Goal: Information Seeking & Learning: Compare options

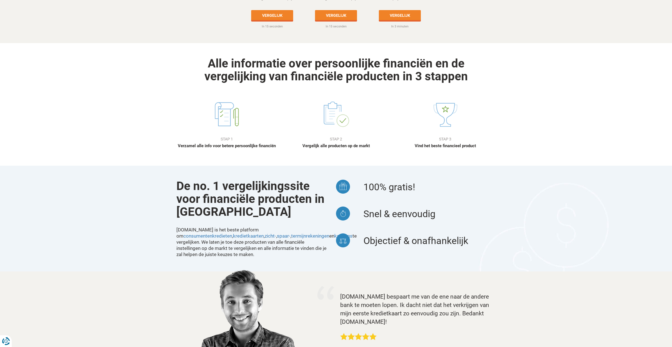
scroll to position [365, 0]
click at [239, 144] on p "Verzamel alle info voor betere persoonlijke financiën" at bounding box center [226, 147] width 101 height 6
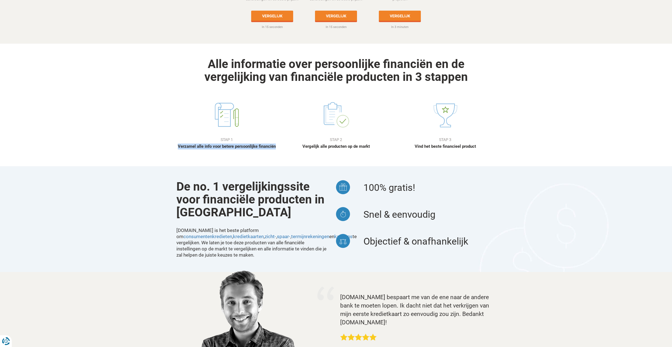
click at [239, 144] on p "Verzamel alle info voor betere persoonlijke financiën" at bounding box center [226, 147] width 101 height 6
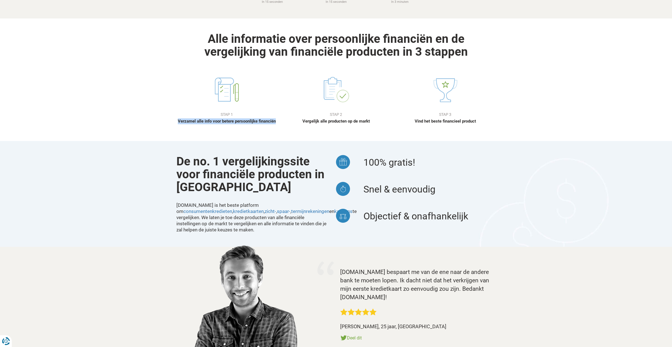
scroll to position [393, 0]
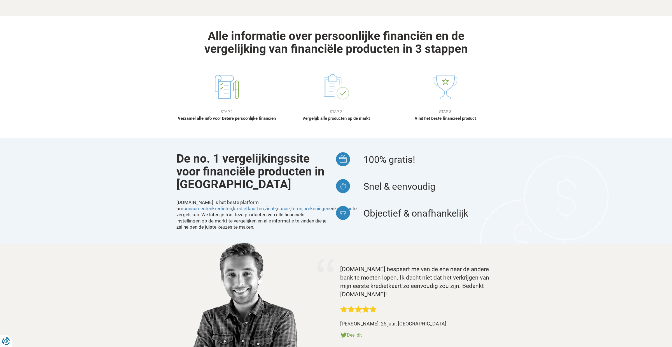
click at [389, 154] on span "100% gratis!" at bounding box center [390, 159] width 52 height 11
click at [555, 209] on div "De no. 1 vergelijkingssite voor financiële producten in België Waarom kiezen vo…" at bounding box center [336, 191] width 672 height 106
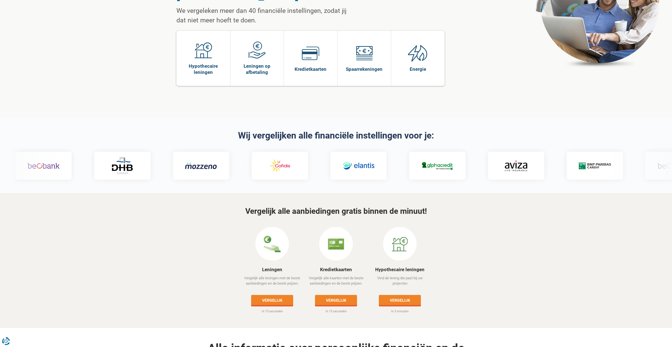
scroll to position [0, 0]
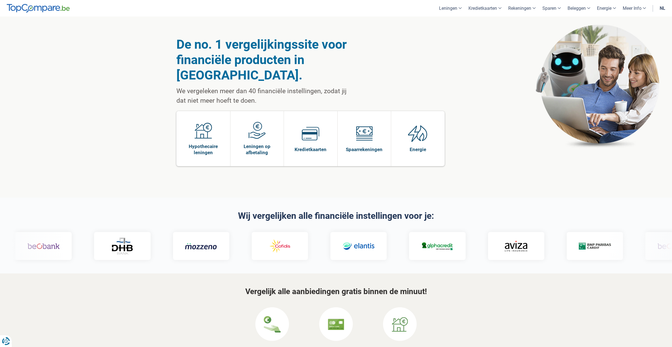
click at [662, 8] on link "nl" at bounding box center [663, 8] width 12 height 17
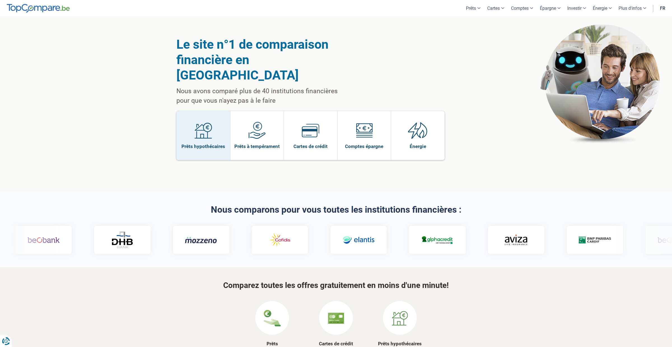
click at [208, 122] on img at bounding box center [203, 130] width 17 height 17
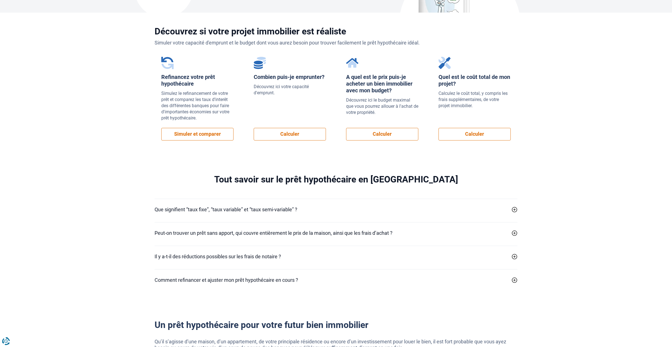
scroll to position [403, 0]
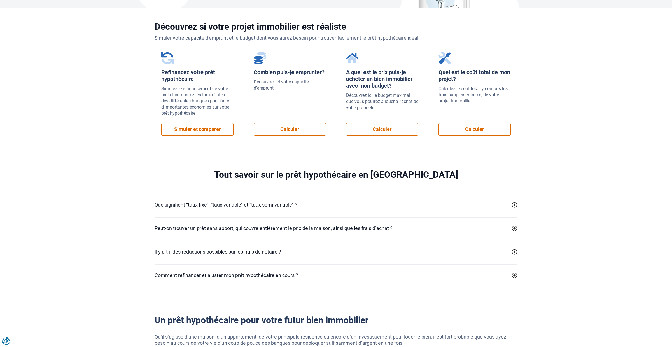
click at [514, 205] on icon at bounding box center [515, 205] width 6 height 6
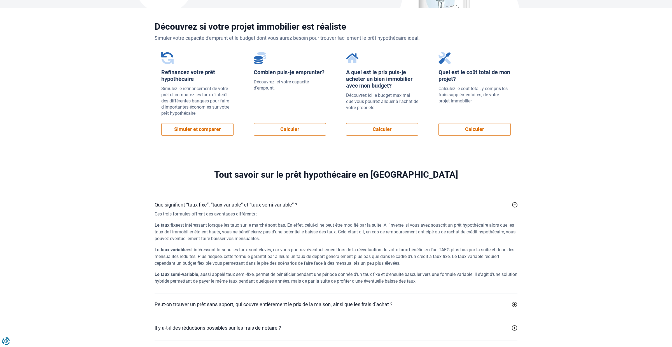
click at [514, 205] on icon at bounding box center [515, 205] width 6 height 6
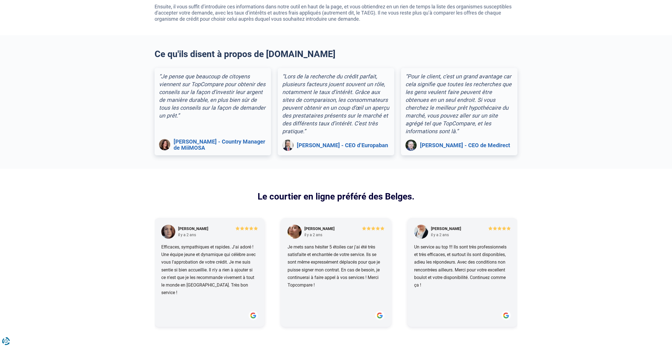
scroll to position [1014, 0]
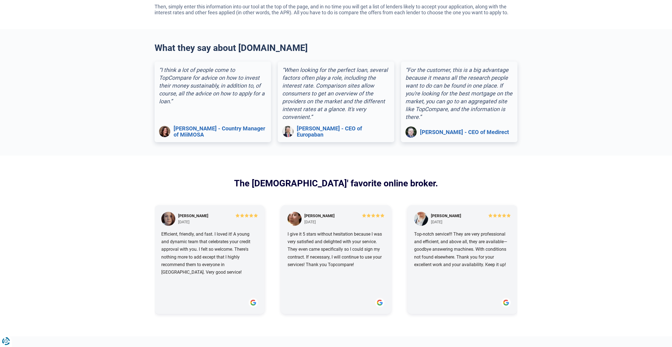
click at [564, 198] on section "The Belgians' favorite online broker. Laura De Pauw 2 years ago Efficient, frie…" at bounding box center [336, 246] width 672 height 181
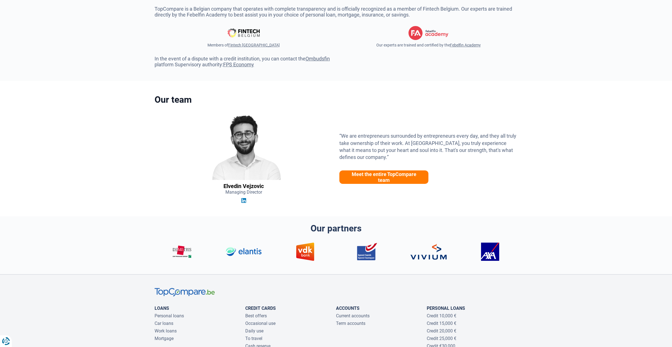
scroll to position [1379, 0]
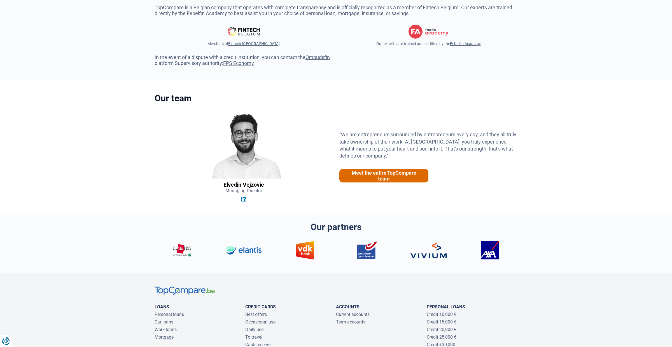
click at [405, 175] on font "Meet the entire TopCompare team" at bounding box center [384, 176] width 65 height 12
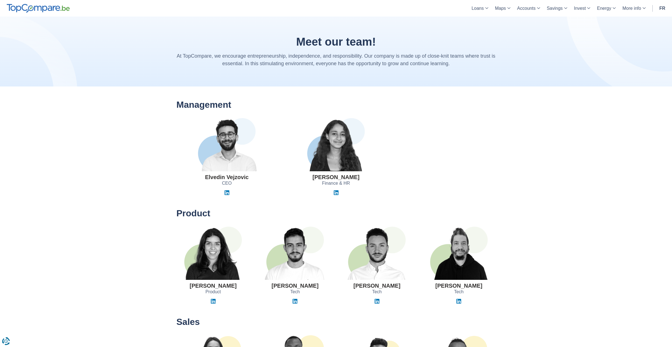
click at [374, 262] on img at bounding box center [377, 253] width 70 height 53
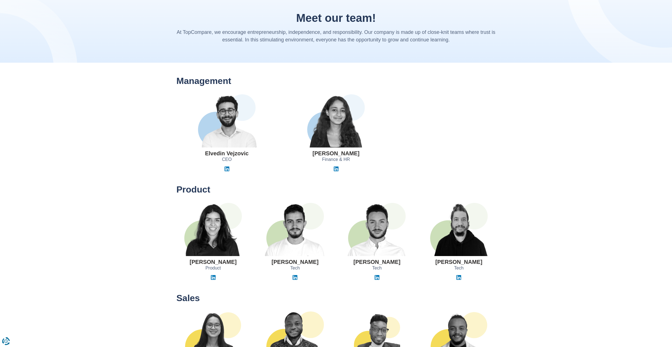
scroll to position [23, 0]
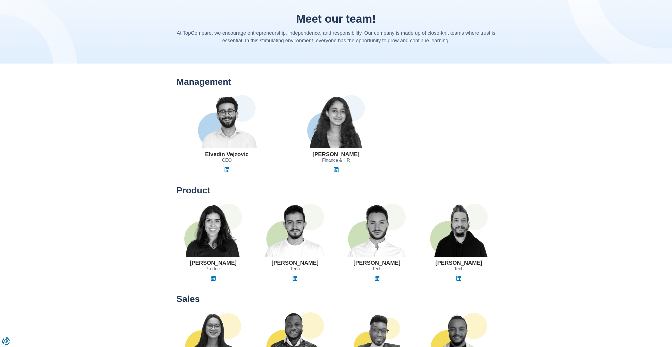
click at [325, 155] on font "Jihane El Khyari" at bounding box center [336, 154] width 47 height 6
click at [446, 139] on div "Elvedin Vejzovic CEO Jihane El Khyari Finance & HR" at bounding box center [336, 133] width 328 height 77
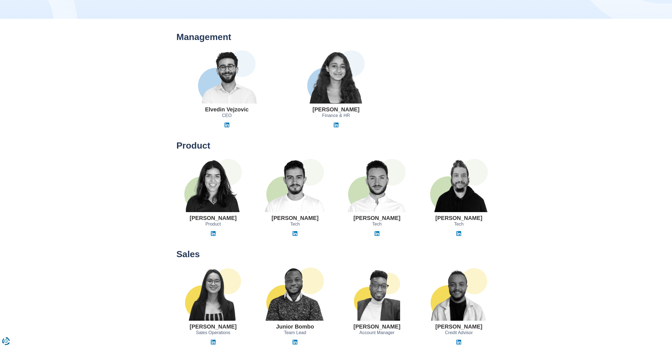
scroll to position [0, 0]
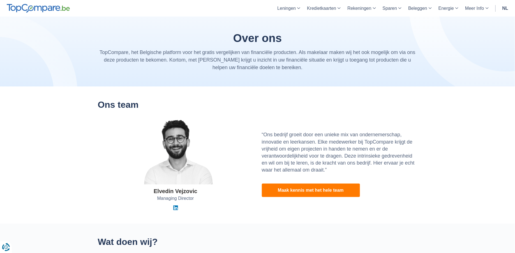
click at [239, 129] on div "Elvedin Vejzovic Managing Director" at bounding box center [175, 164] width 155 height 92
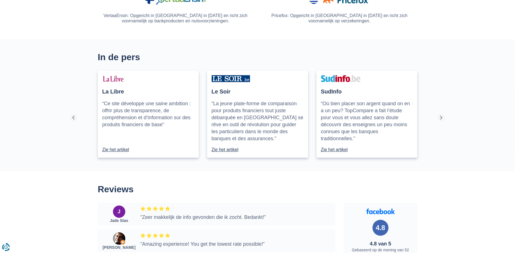
scroll to position [556, 0]
click at [232, 106] on p "“La jeune plate-forme de comparaison pour produits financiers tout juste débarq…" at bounding box center [257, 121] width 92 height 42
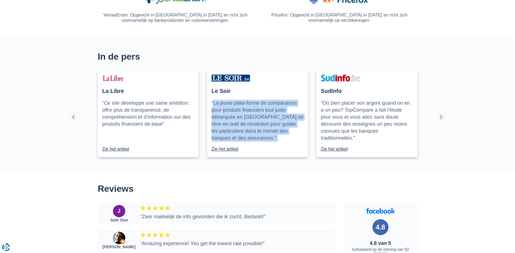
click at [232, 106] on p "“La jeune plate-forme de comparaison pour produits financiers tout juste débarq…" at bounding box center [257, 121] width 92 height 42
copy div "“La jeune plate-forme de comparaison pour produits financiers tout juste débarq…"
click at [144, 120] on p "“Ce site développe une saine ambition : offrir plus de transparence, de compréh…" at bounding box center [148, 114] width 92 height 28
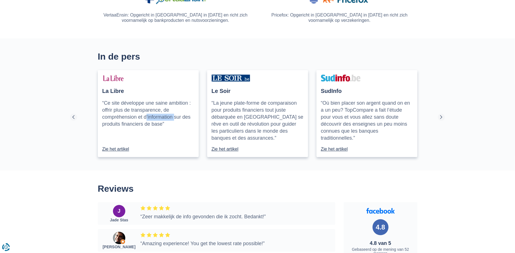
click at [144, 120] on p "“Ce site développe une saine ambition : offrir plus de transparence, de compréh…" at bounding box center [148, 114] width 92 height 28
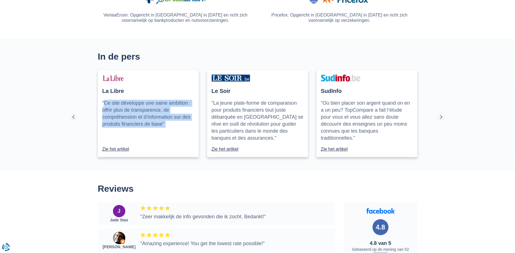
click at [144, 120] on p "“Ce site développe une saine ambition : offrir plus de transparence, de compréh…" at bounding box center [148, 114] width 92 height 28
copy div "“Ce site développe une saine ambition : offrir plus de transparence, de compréh…"
click at [341, 127] on p "“Où bien placer son argent quand on en a un peu? TopCompare a fait l’étude pour…" at bounding box center [367, 121] width 92 height 42
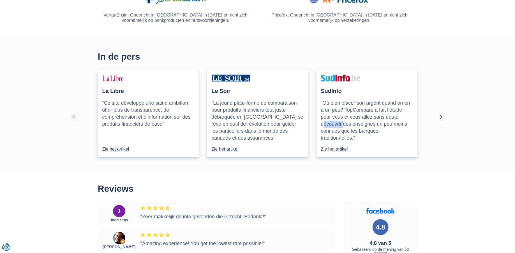
click at [341, 127] on p "“Où bien placer son argent quand on en a un peu? TopCompare a fait l’étude pour…" at bounding box center [367, 121] width 92 height 42
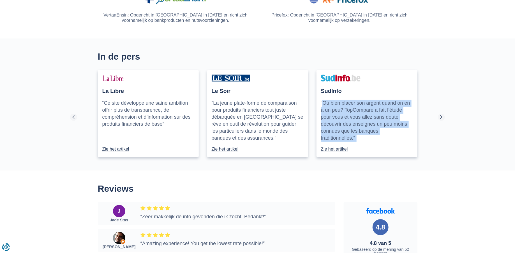
click at [341, 127] on p "“Où bien placer son argent quand on en a un peu? TopCompare a fait l’étude pour…" at bounding box center [367, 121] width 92 height 42
copy div "“Où bien placer son argent quand on en a un peu? TopCompare a fait l’étude pour…"
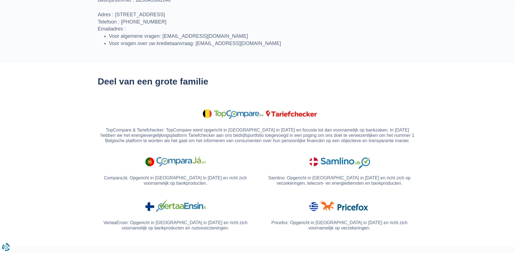
scroll to position [0, 0]
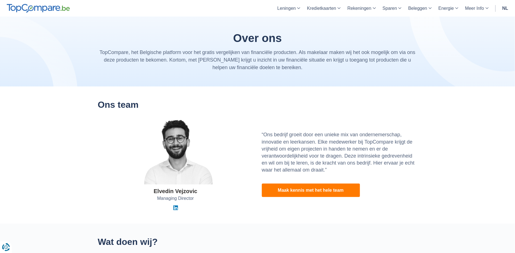
click at [253, 58] on p "TopCompare, het Belgische platform voor het gratis vergelijken van financiële p…" at bounding box center [257, 60] width 319 height 23
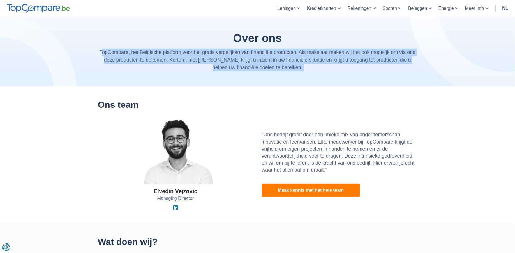
click at [253, 58] on p "TopCompare, het Belgische platform voor het gratis vergelijken van financiële p…" at bounding box center [257, 60] width 319 height 23
copy body "TopCompare, het Belgische platform voor het gratis vergelijken van financiële p…"
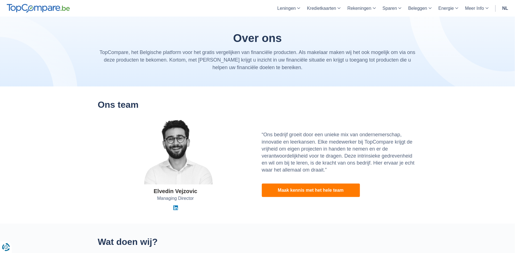
click at [217, 105] on h2 "Ons team" at bounding box center [257, 105] width 319 height 10
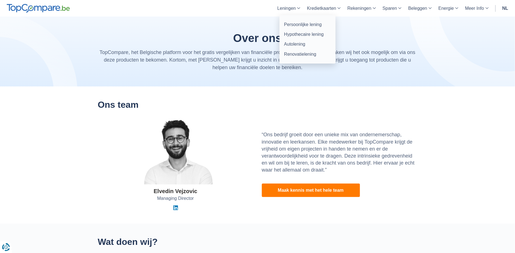
click at [292, 7] on link "Leningen" at bounding box center [289, 8] width 30 height 17
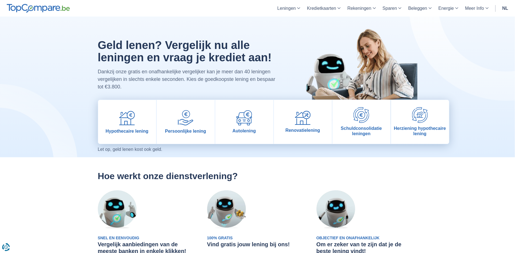
click at [502, 8] on link "nl" at bounding box center [505, 8] width 13 height 17
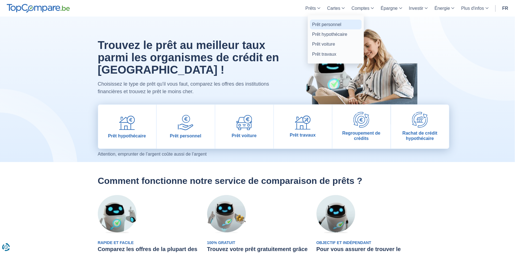
click at [322, 20] on link "Prêt personnel" at bounding box center [336, 25] width 52 height 10
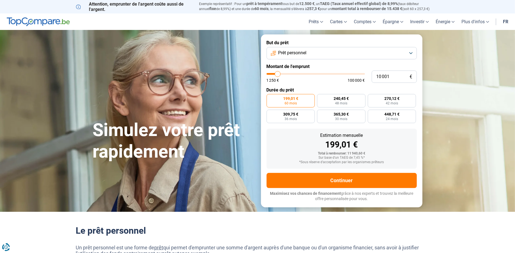
click at [39, 23] on img at bounding box center [38, 21] width 63 height 9
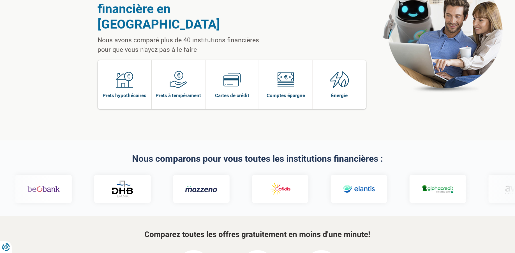
click at [185, 154] on h2 "Nous comparons pour vous toutes les institutions financières :" at bounding box center [257, 159] width 319 height 10
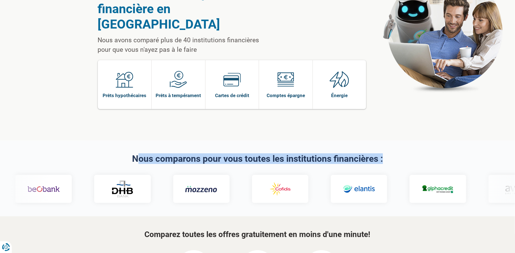
click at [185, 154] on h2 "Nous comparons pour vous toutes les institutions financières :" at bounding box center [257, 159] width 319 height 10
copy section "Nous comparons pour vous toutes les institutions financières :"
click at [305, 154] on h2 "Nous comparons pour vous toutes les institutions financières :" at bounding box center [257, 159] width 319 height 10
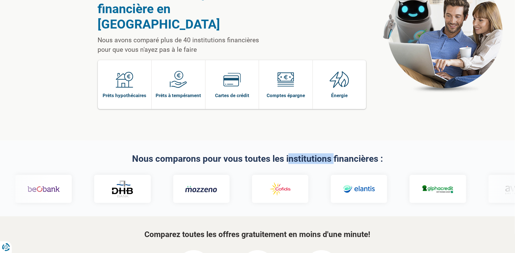
click at [305, 154] on h2 "Nous comparons pour vous toutes les institutions financières :" at bounding box center [257, 159] width 319 height 10
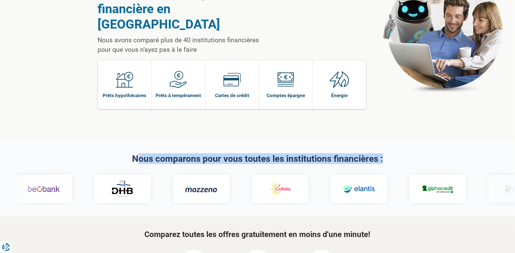
click at [305, 154] on h2 "Nous comparons pour vous toutes les institutions financières :" at bounding box center [257, 159] width 319 height 10
